Goal: Check status: Check status

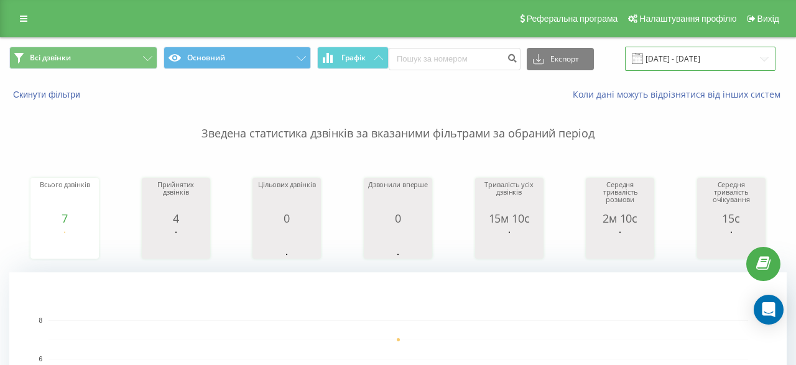
click at [656, 68] on input "[DATE] - [DATE]" at bounding box center [700, 59] width 150 height 24
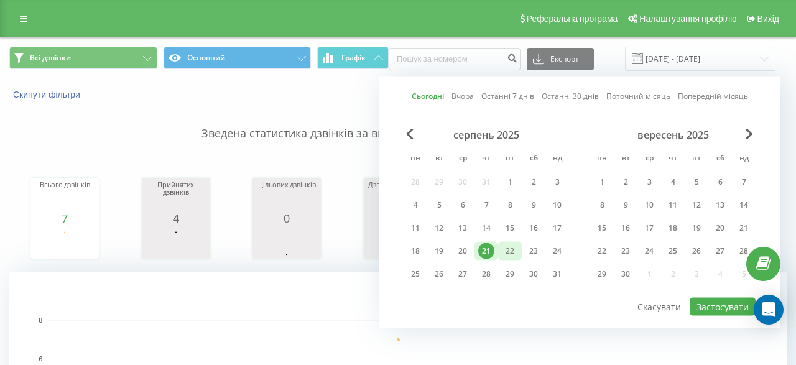
click at [515, 247] on div "22" at bounding box center [510, 251] width 16 height 16
click at [502, 250] on div "22" at bounding box center [510, 251] width 16 height 16
click at [478, 252] on div "21" at bounding box center [486, 251] width 16 height 16
click at [717, 308] on button "Застосувати" at bounding box center [722, 307] width 66 height 18
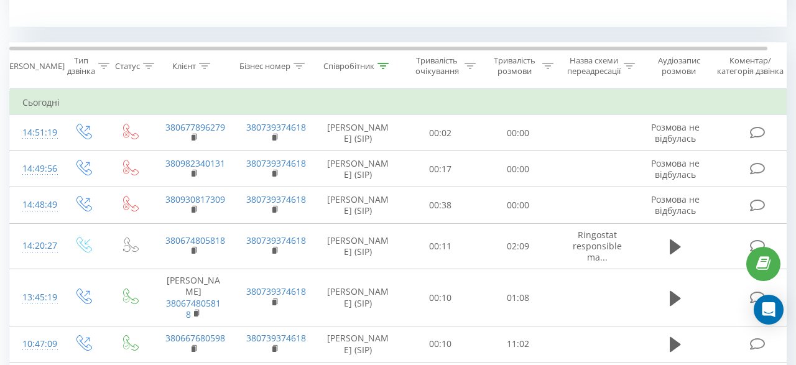
scroll to position [577, 0]
